Goal: Information Seeking & Learning: Learn about a topic

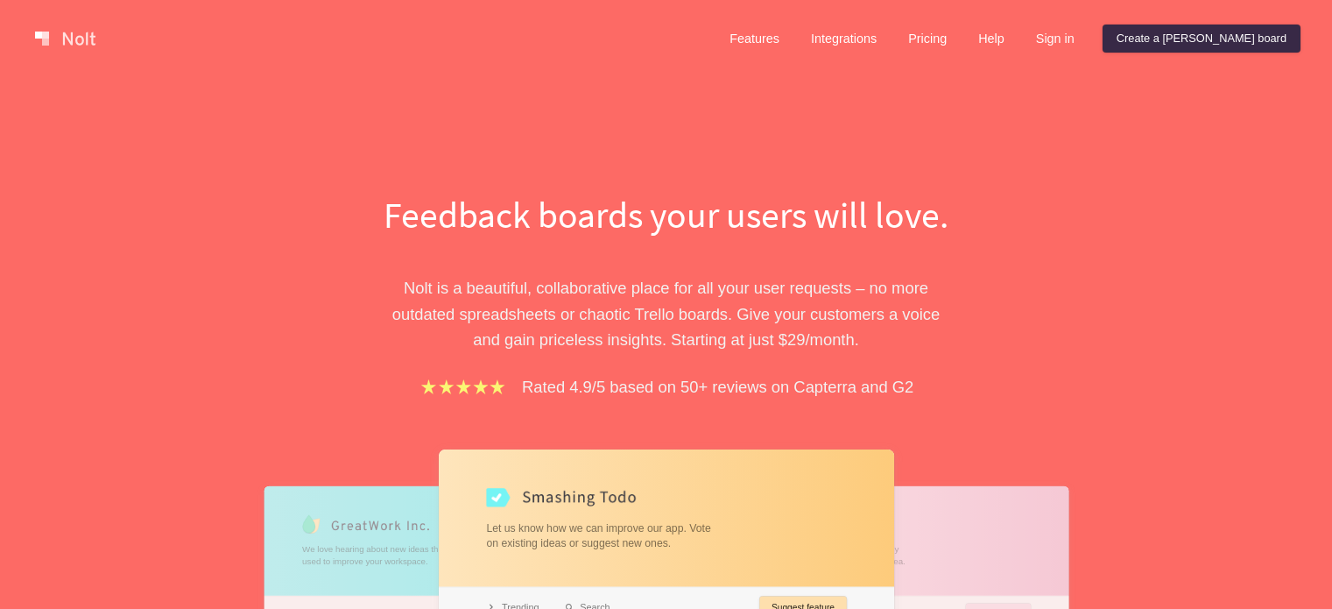
click at [883, 42] on link "Integrations" at bounding box center [844, 39] width 94 height 28
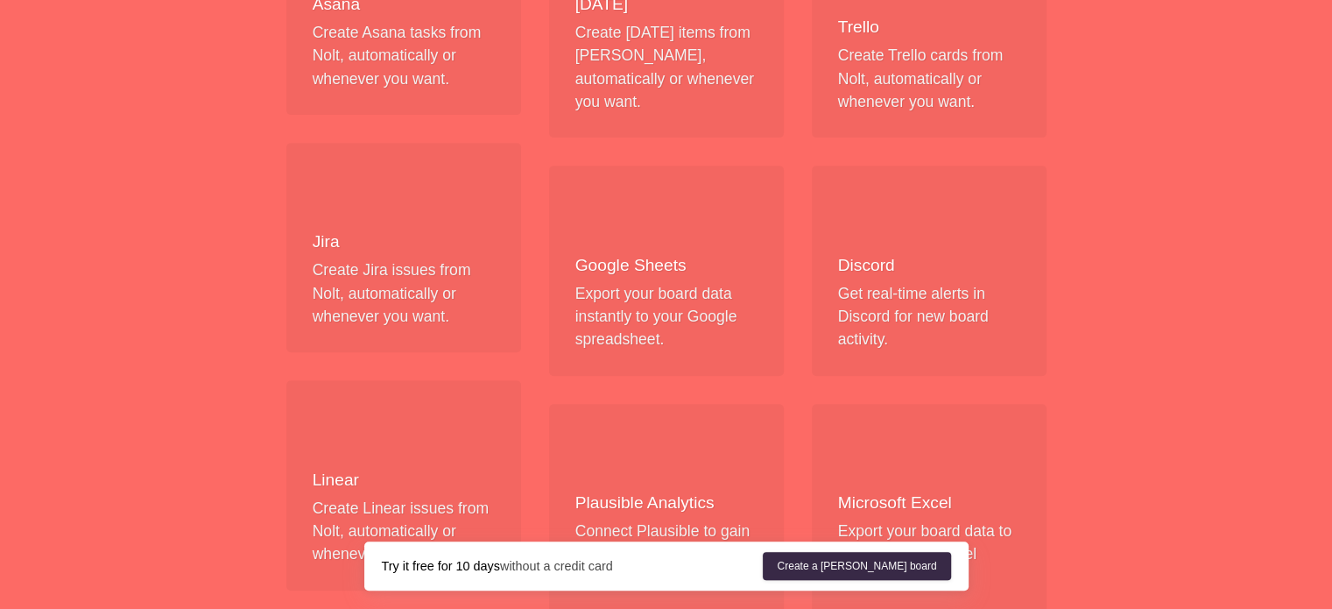
scroll to position [736, 0]
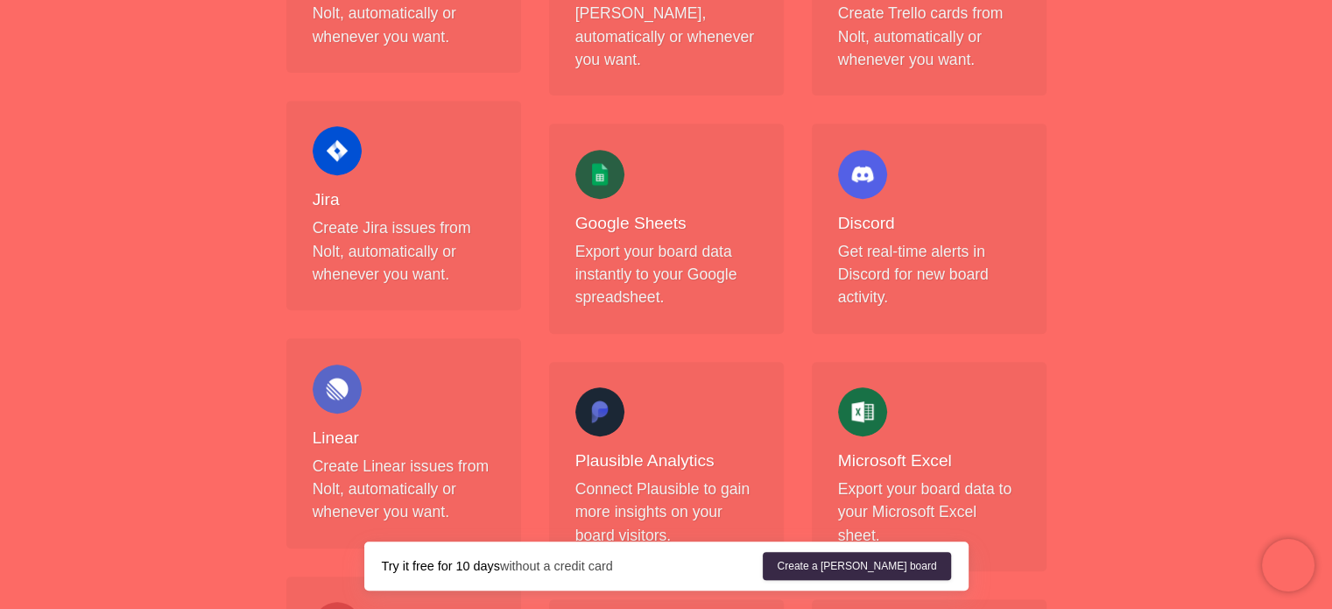
click at [636, 240] on p "Export your board data instantly to your Google spreadsheet." at bounding box center [666, 274] width 182 height 69
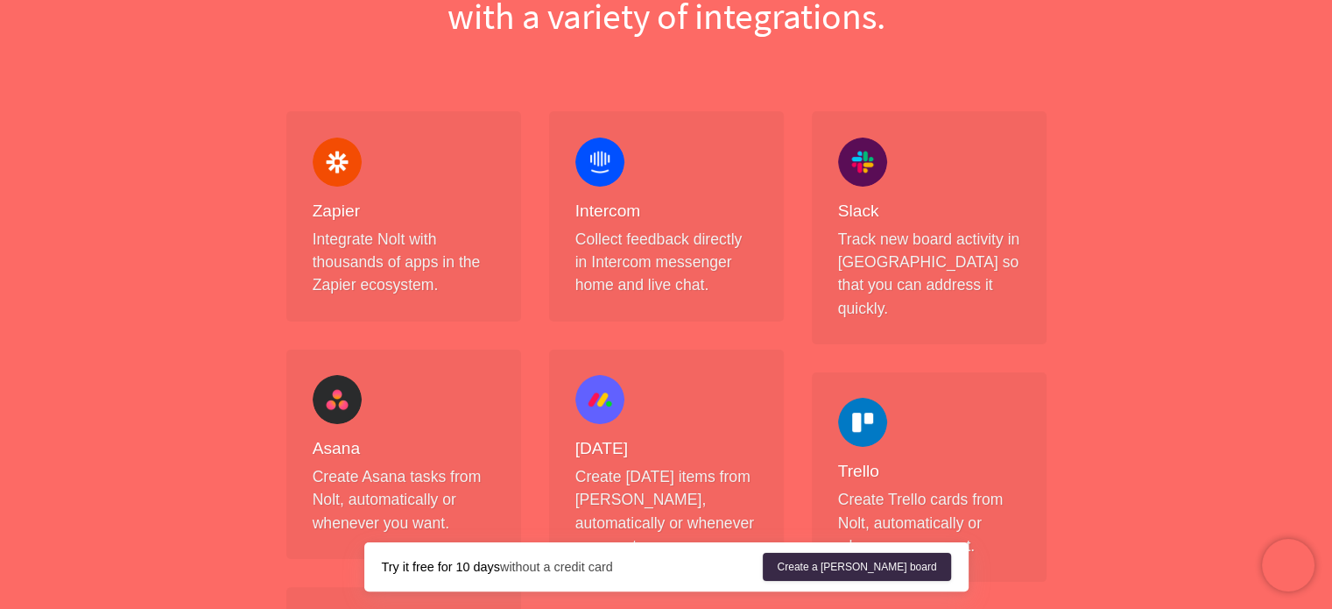
scroll to position [0, 0]
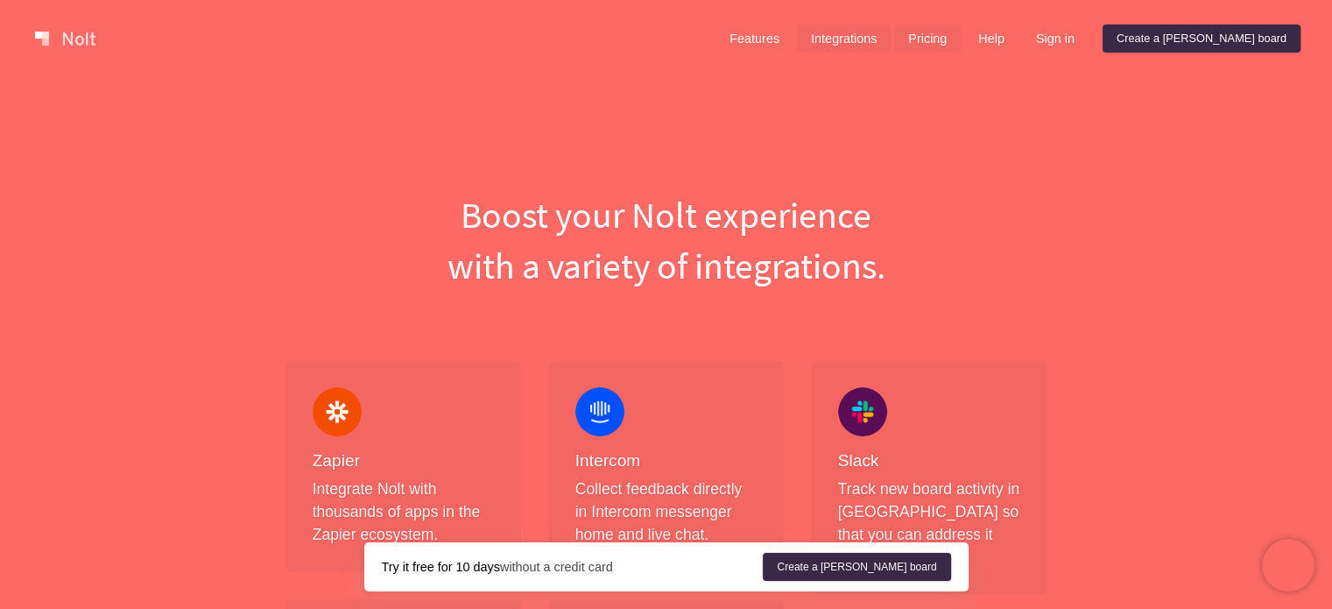
click at [961, 40] on link "Pricing" at bounding box center [927, 39] width 67 height 28
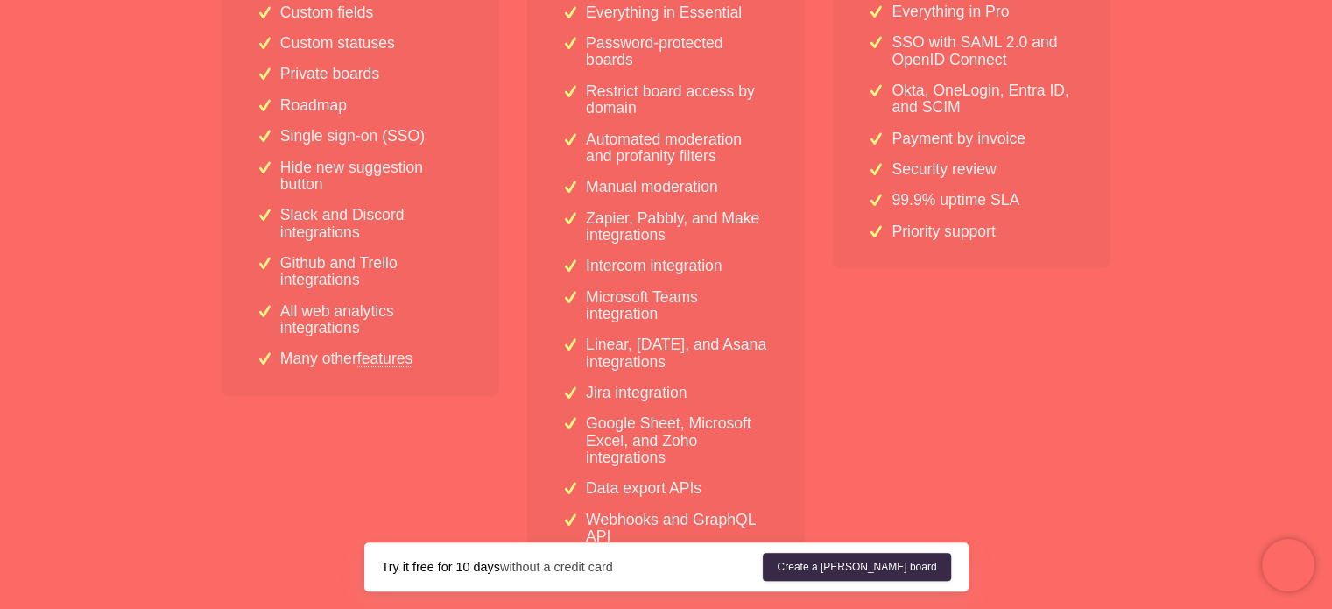
scroll to position [653, 0]
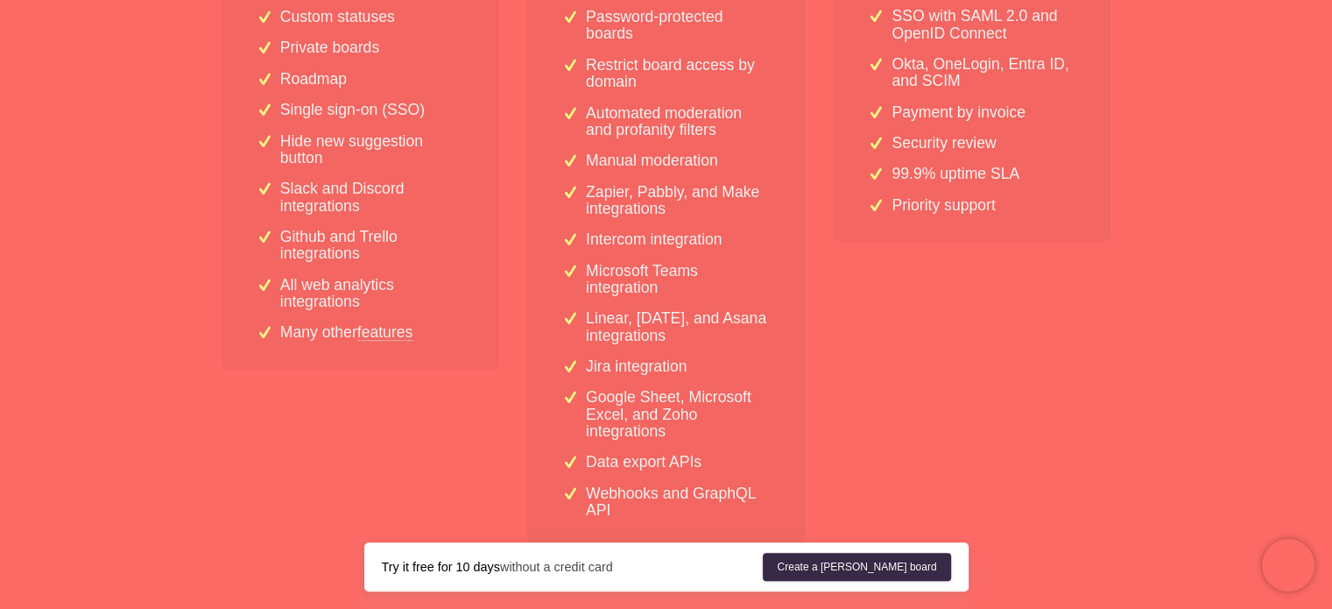
drag, startPoint x: 683, startPoint y: 398, endPoint x: 389, endPoint y: 261, distance: 324.7
click at [389, 261] on p "Github and Trello integrations" at bounding box center [372, 246] width 184 height 34
click at [390, 340] on link "features" at bounding box center [385, 332] width 56 height 16
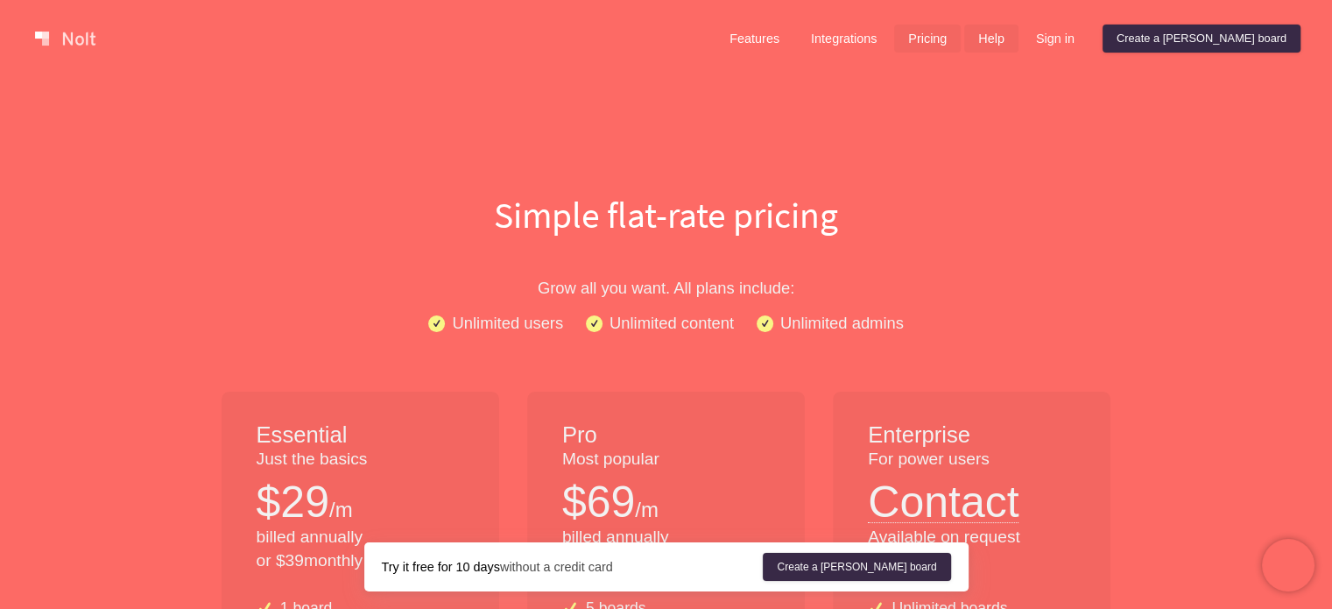
click at [1018, 40] on link "Help" at bounding box center [991, 39] width 54 height 28
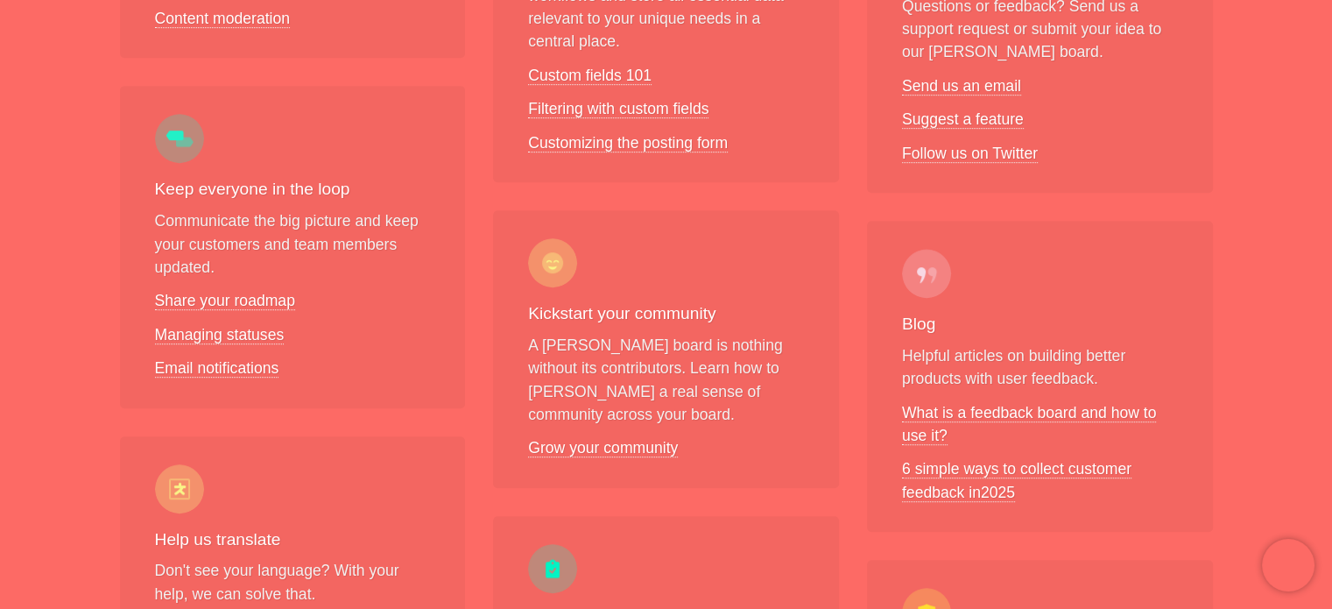
scroll to position [956, 0]
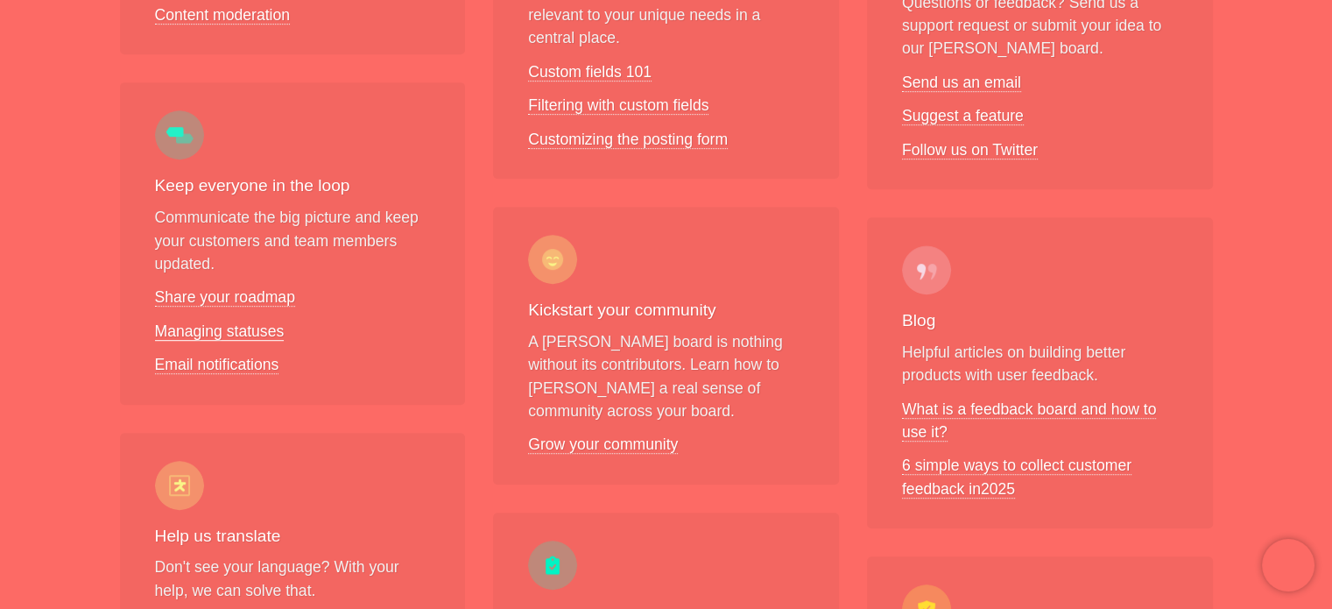
click at [247, 322] on link "Managing statuses" at bounding box center [220, 331] width 130 height 18
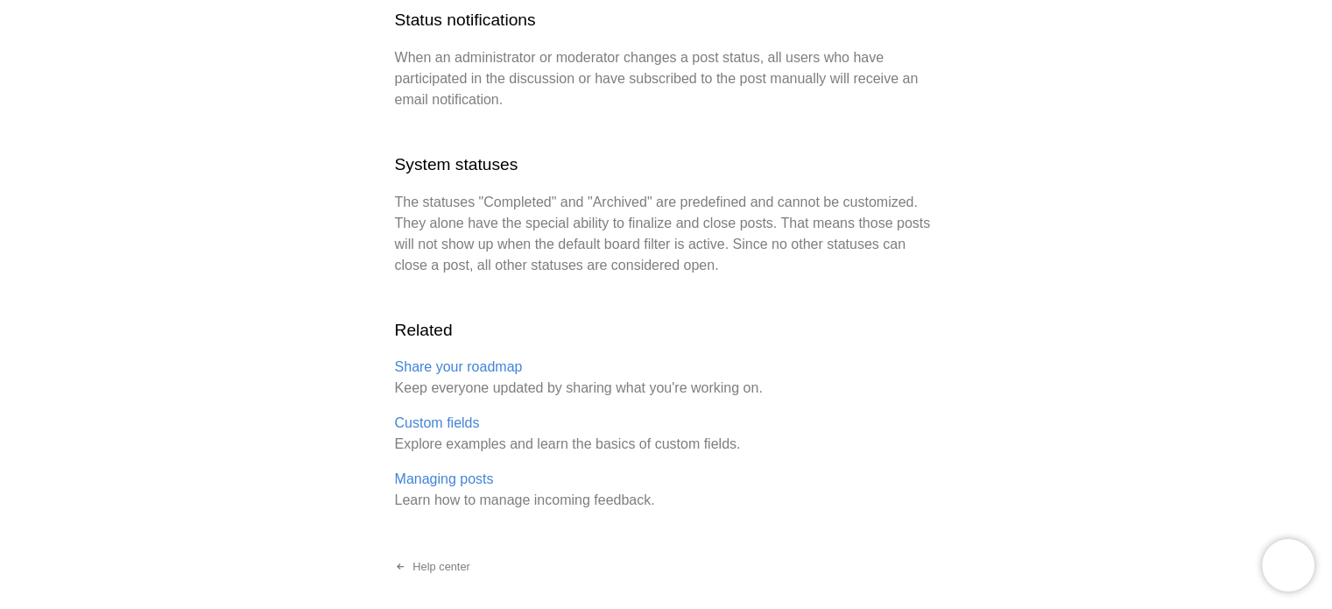
scroll to position [4034, 0]
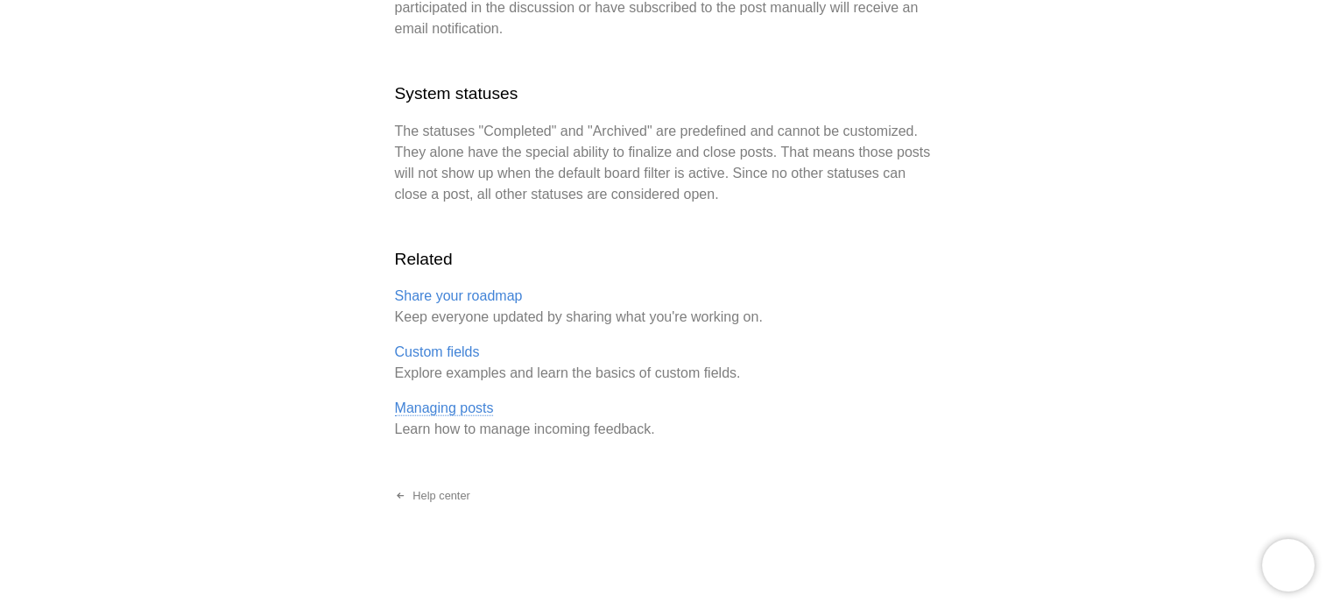
click at [461, 408] on link "Managing posts" at bounding box center [444, 408] width 99 height 16
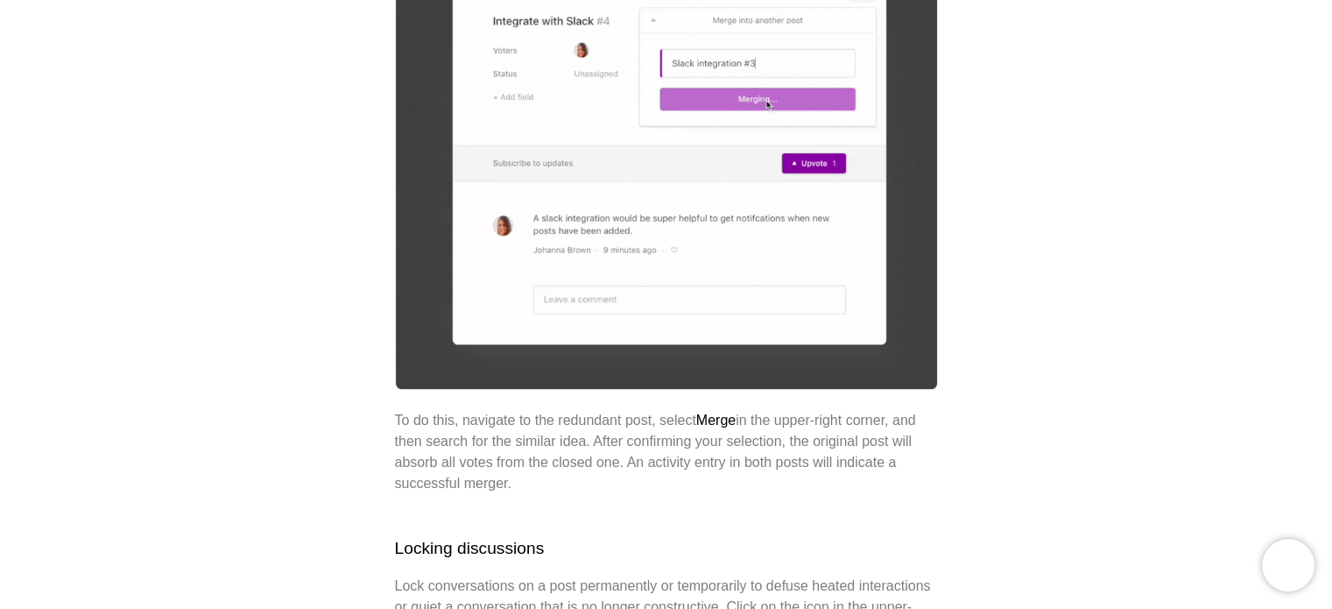
scroll to position [1445, 0]
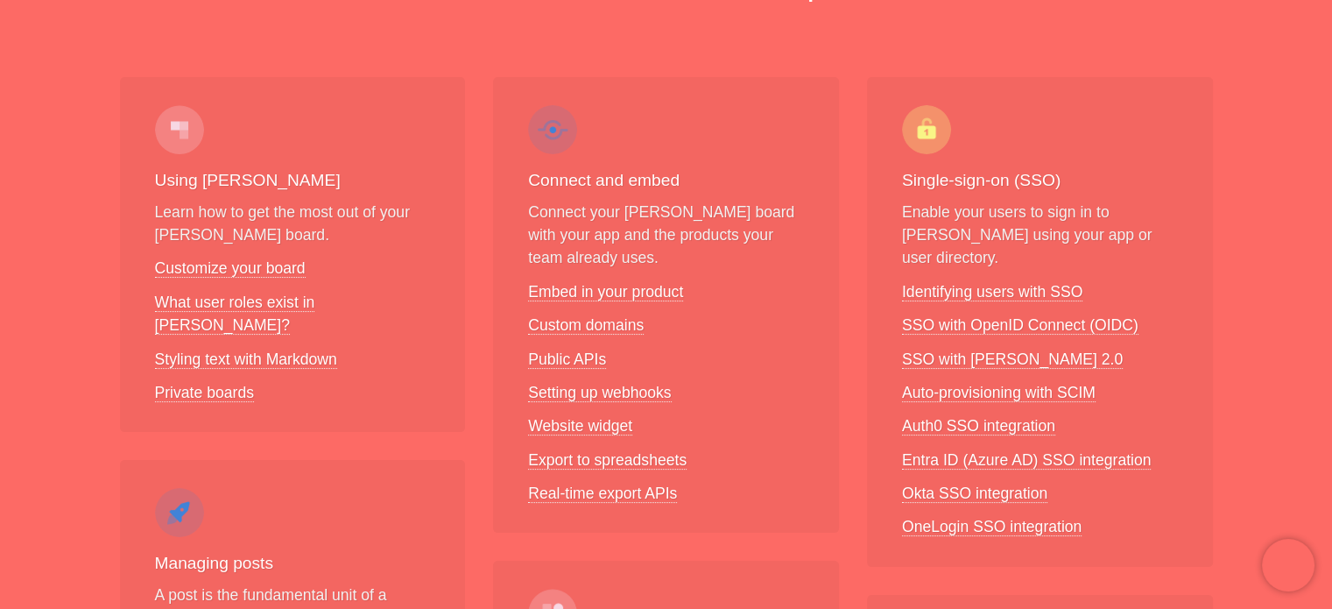
scroll to position [230, 0]
click at [580, 359] on link "Public APIs" at bounding box center [567, 358] width 78 height 18
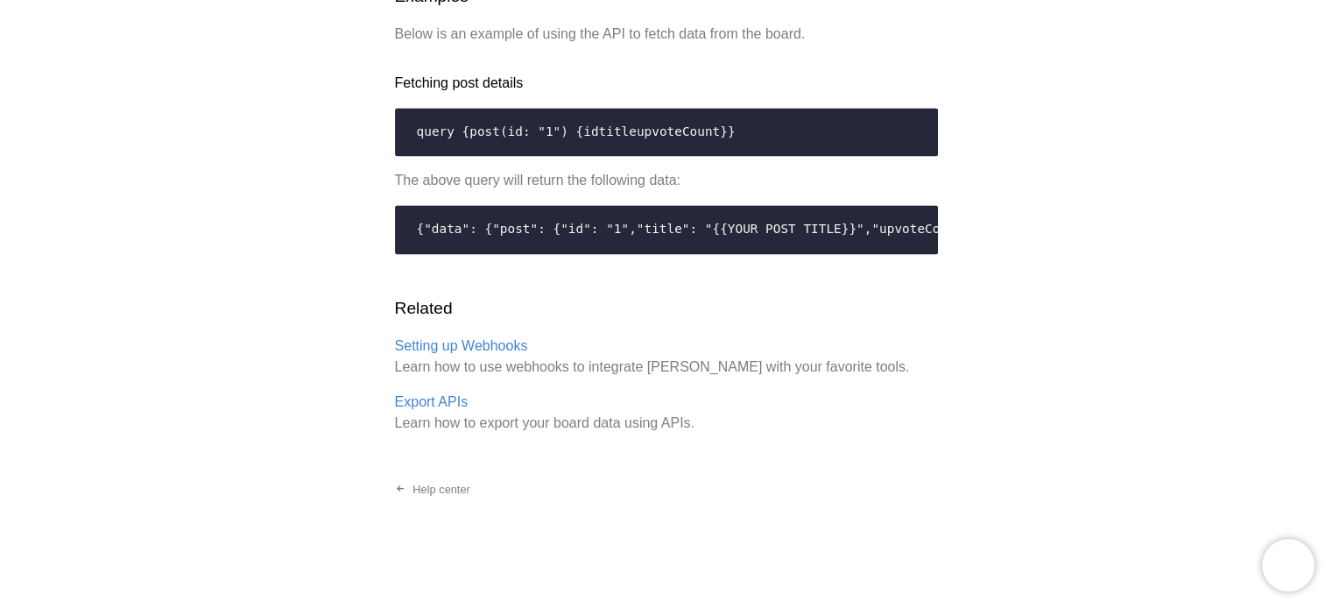
scroll to position [3758, 0]
click at [453, 406] on link "Export APIs" at bounding box center [432, 402] width 74 height 16
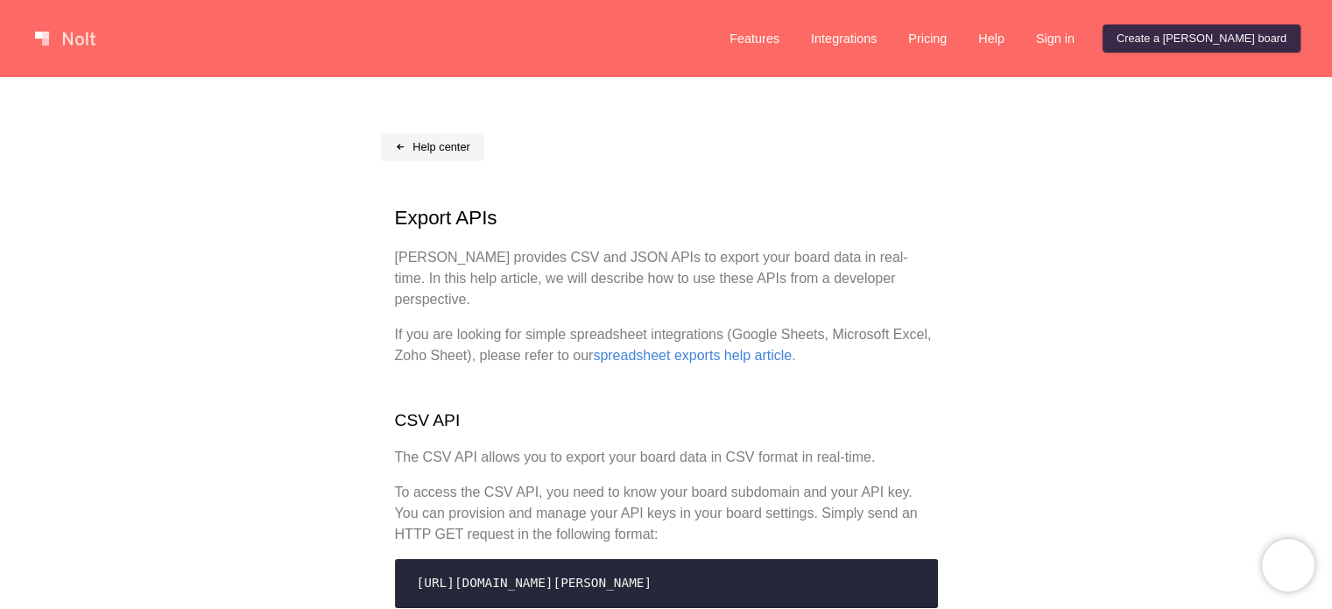
click at [402, 150] on span at bounding box center [400, 147] width 11 height 11
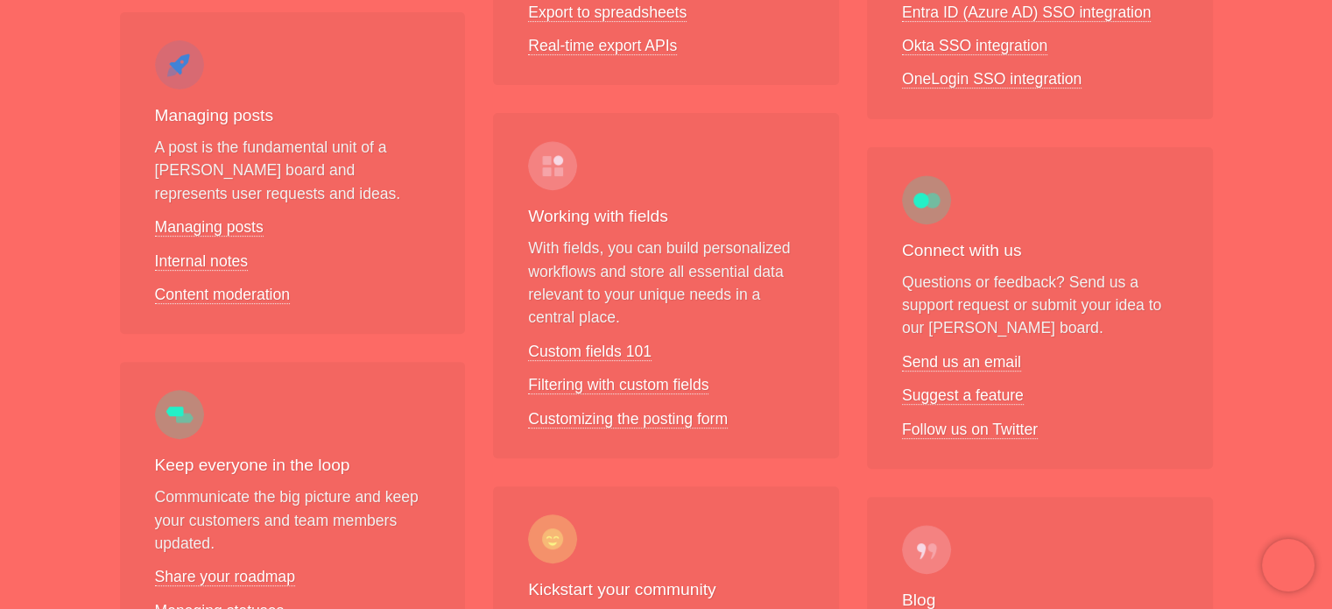
scroll to position [674, 0]
click at [1331, 311] on html "Sorry, we don't support your browser. Install a modern browser Features Integra…" at bounding box center [666, 394] width 1332 height 2136
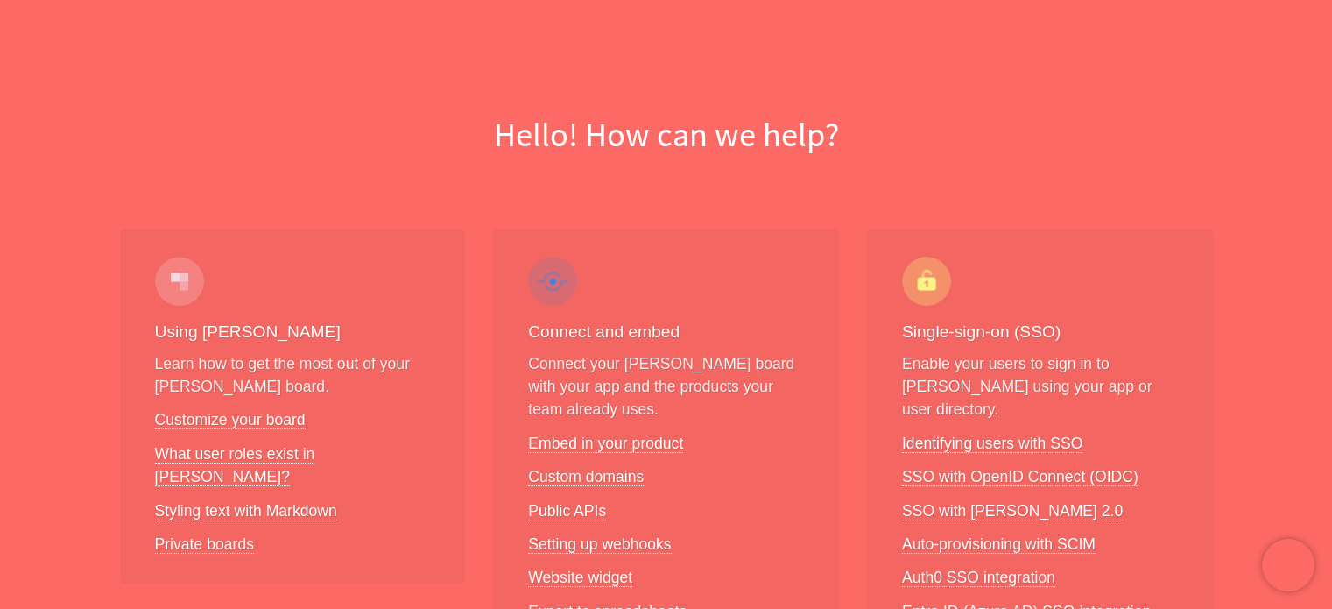
scroll to position [0, 0]
